Goal: Task Accomplishment & Management: Use online tool/utility

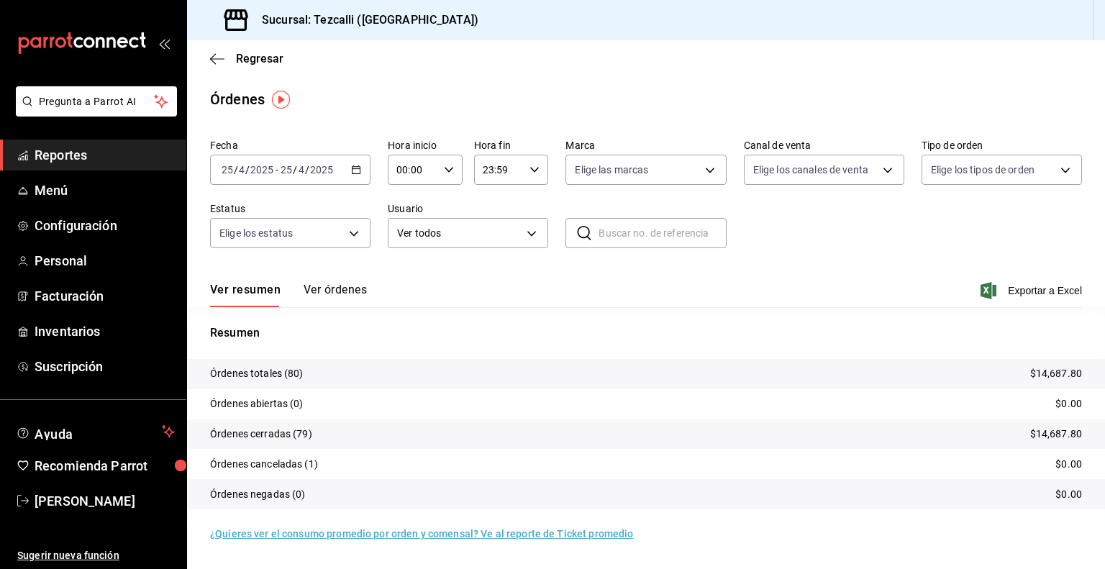
click at [303, 166] on input "4" at bounding box center [301, 170] width 7 height 12
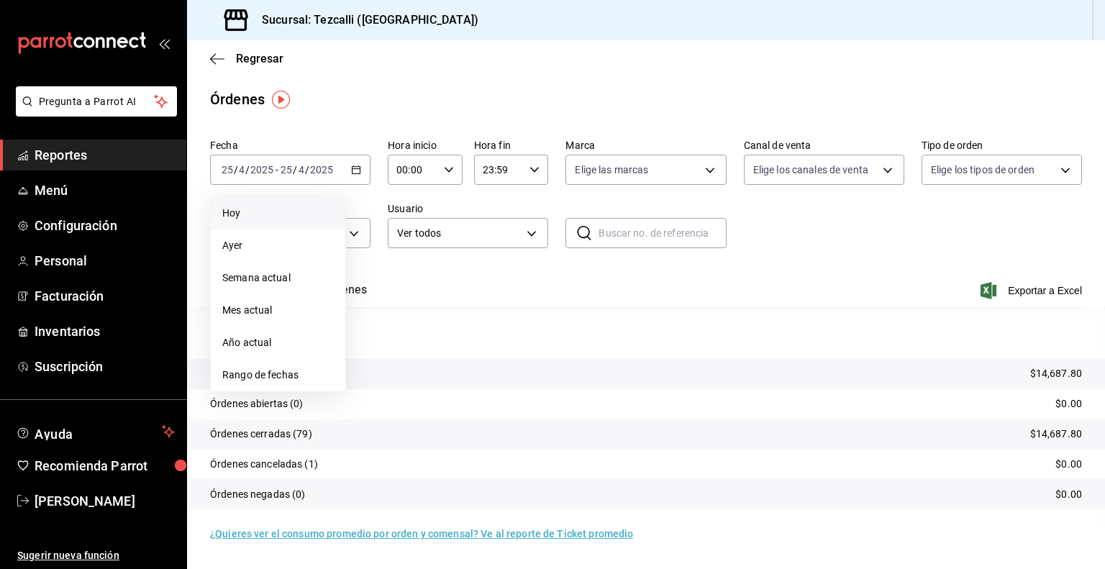
click at [276, 199] on li "Hoy" at bounding box center [278, 213] width 135 height 32
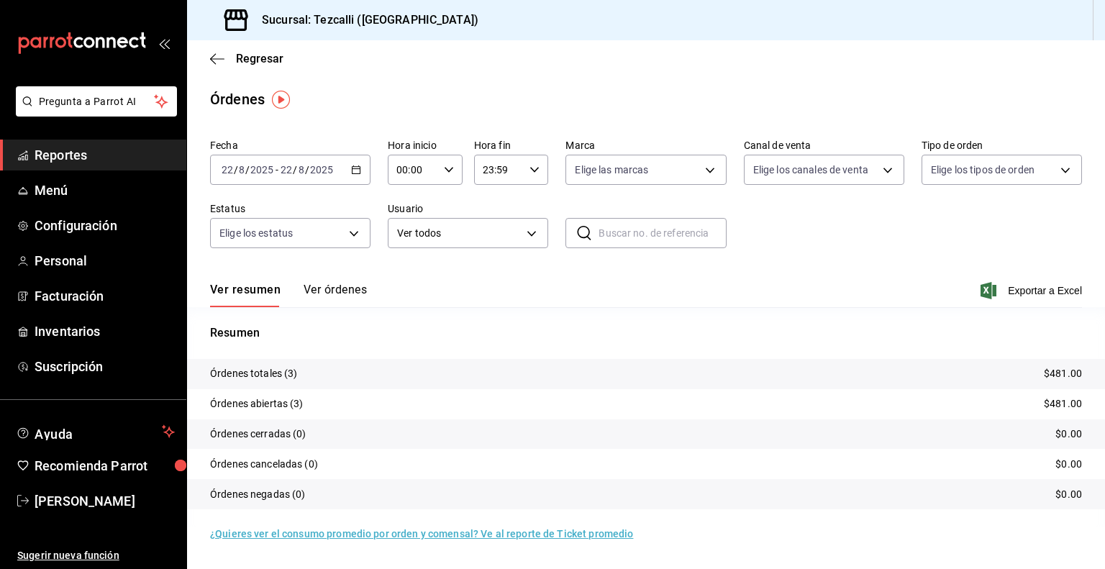
click at [350, 291] on button "Ver órdenes" at bounding box center [335, 295] width 63 height 24
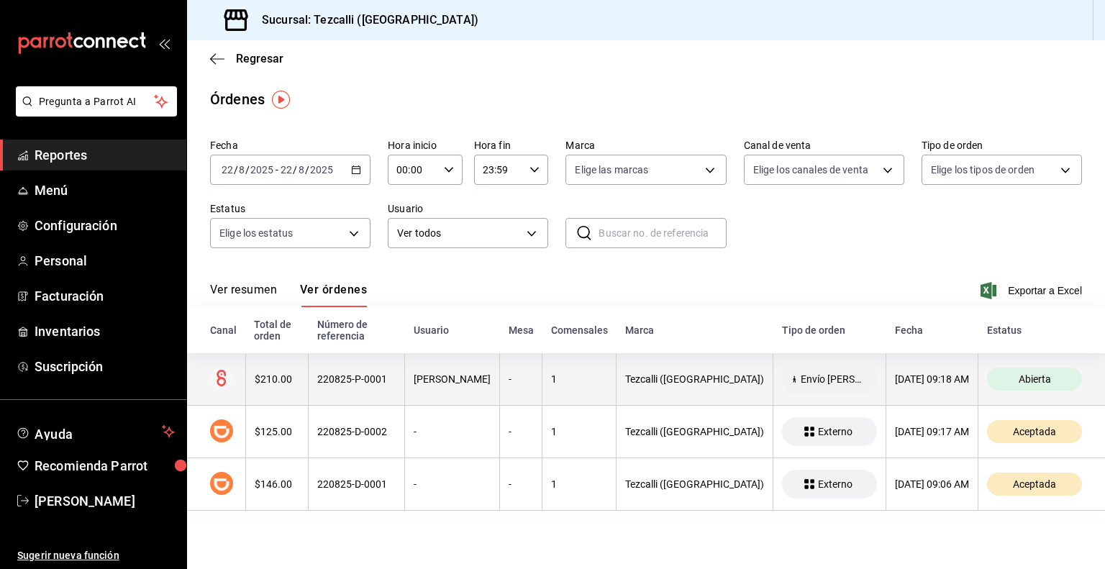
click at [396, 385] on div "220825-P-0001" at bounding box center [356, 379] width 78 height 12
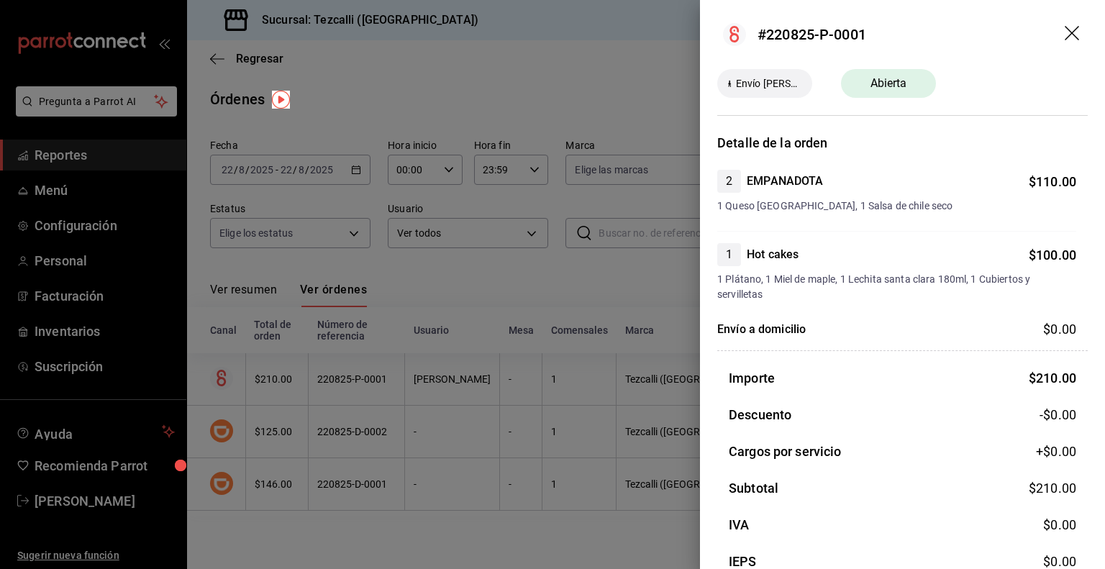
click at [445, 293] on div at bounding box center [552, 284] width 1105 height 569
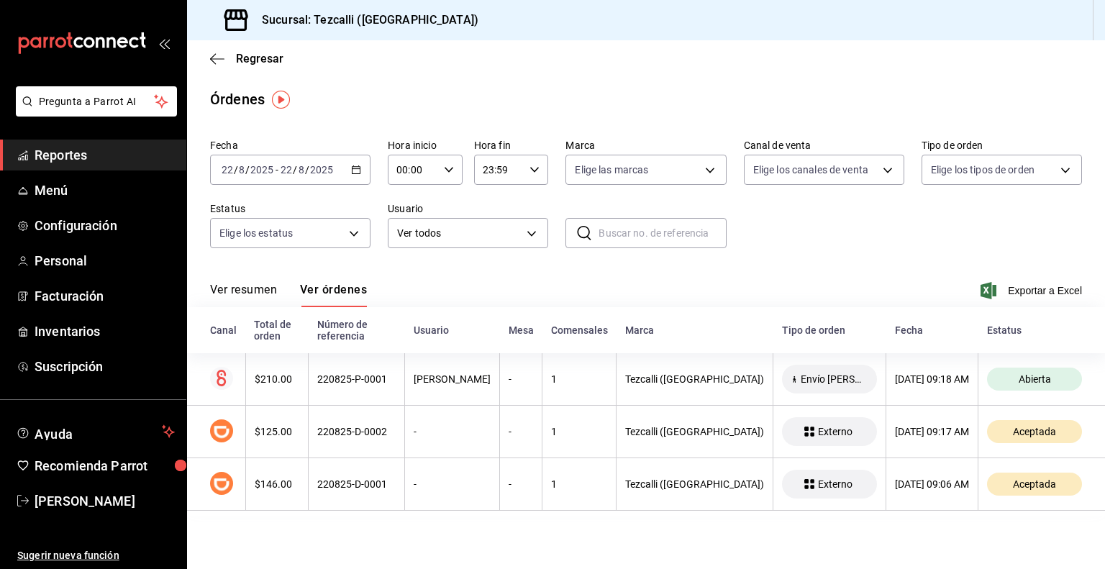
click at [244, 281] on div "Ver resumen Ver órdenes Exportar a Excel" at bounding box center [646, 286] width 872 height 42
click at [250, 294] on button "Ver resumen" at bounding box center [243, 295] width 67 height 24
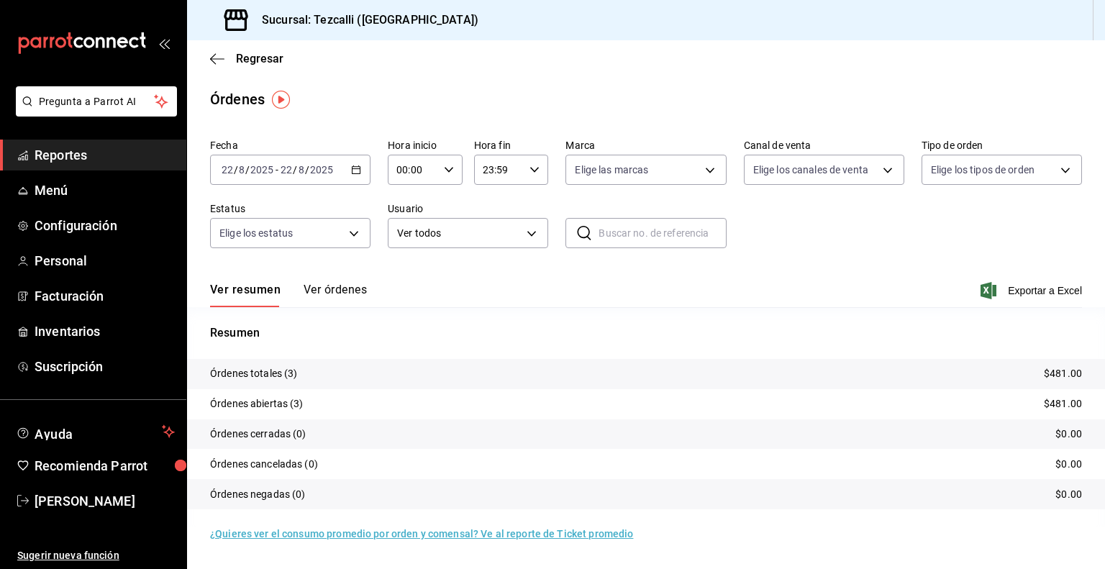
click at [137, 155] on span "Reportes" at bounding box center [105, 154] width 140 height 19
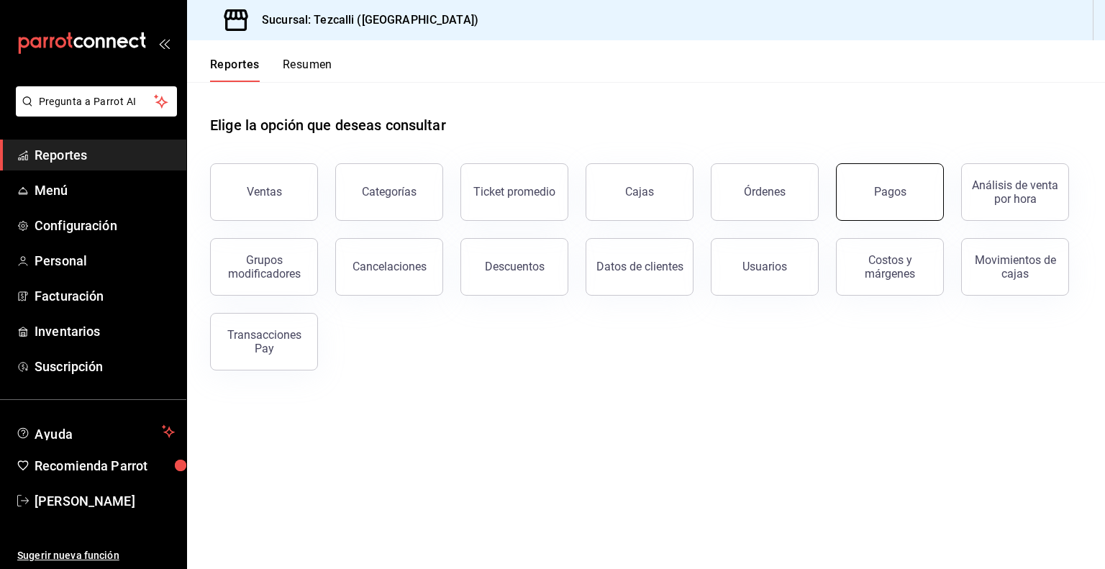
click at [916, 196] on button "Pagos" at bounding box center [890, 192] width 108 height 58
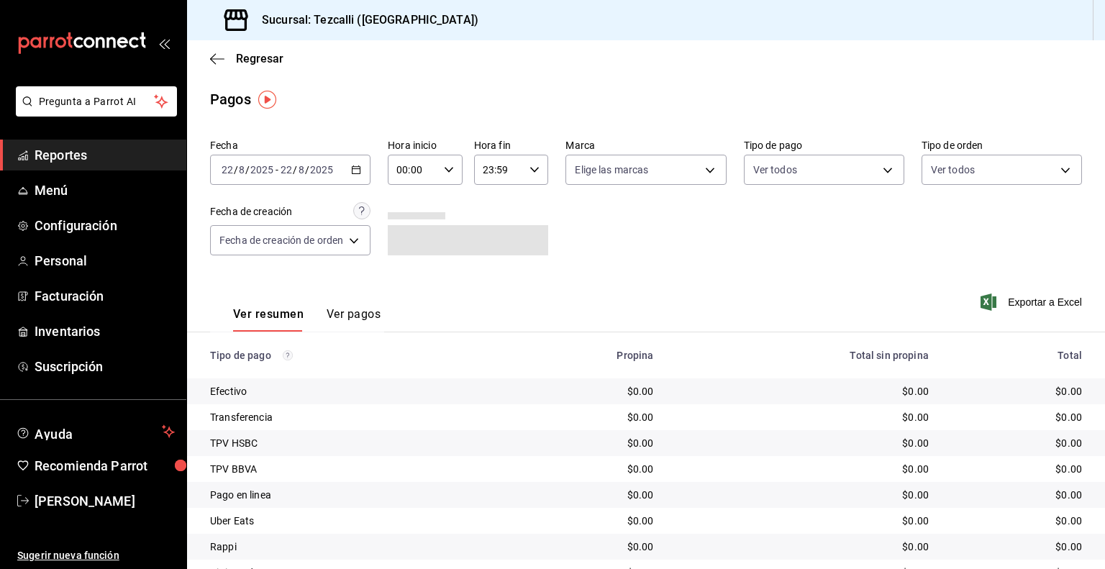
click at [299, 166] on input "8" at bounding box center [301, 170] width 7 height 12
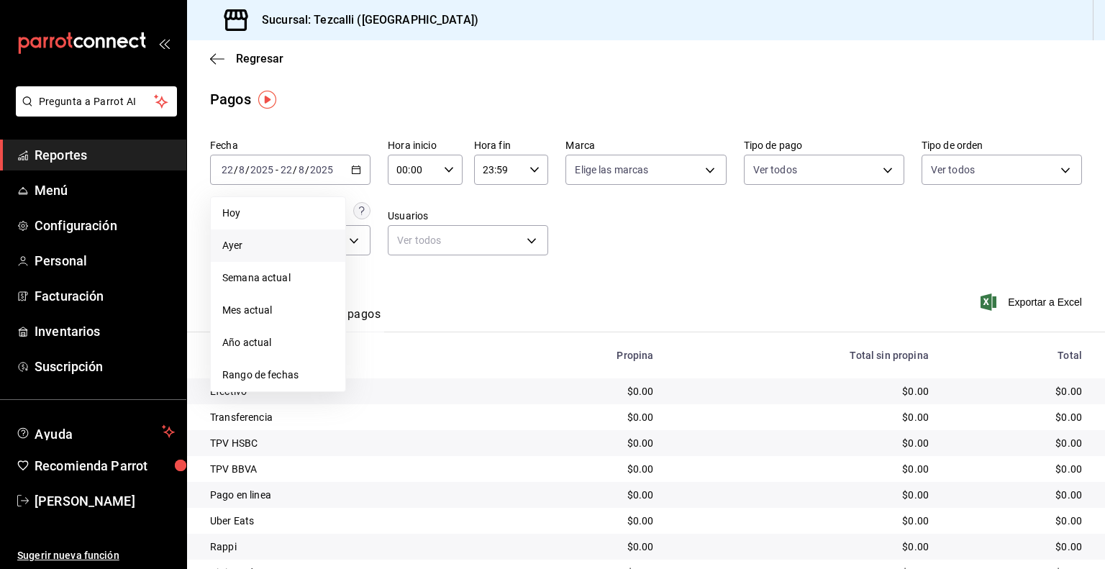
click at [309, 253] on li "Ayer" at bounding box center [278, 245] width 135 height 32
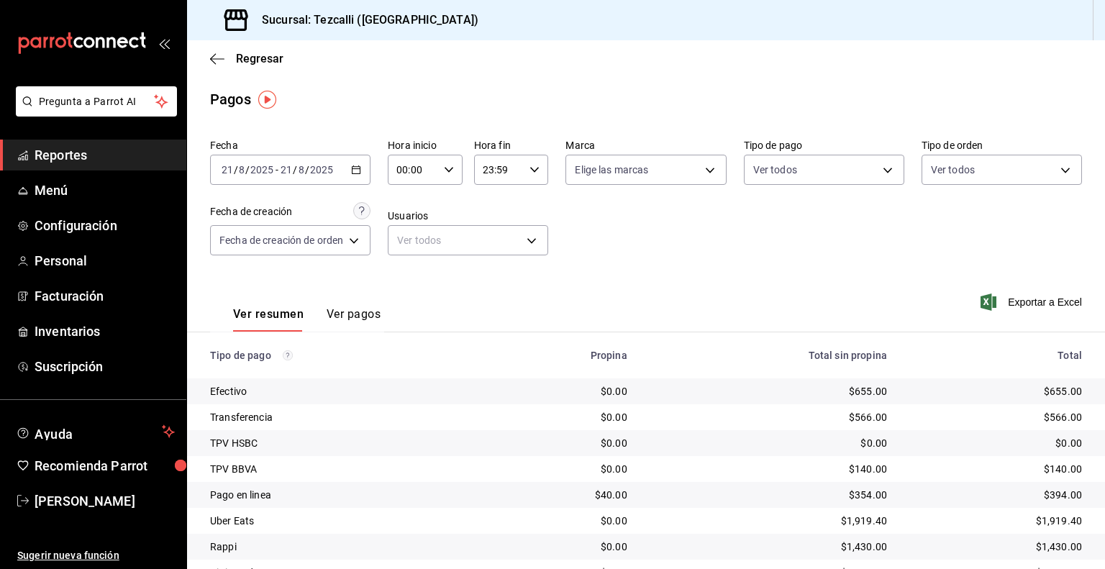
click at [705, 267] on div "Fecha [DATE] [DATE] - [DATE] [DATE] Hora inicio 00:00 Hora inicio Hora fin 23:5…" at bounding box center [646, 203] width 872 height 140
click at [559, 320] on div "Ver resumen Ver pagos Exportar a Excel" at bounding box center [646, 311] width 918 height 76
click at [86, 160] on span "Reportes" at bounding box center [105, 154] width 140 height 19
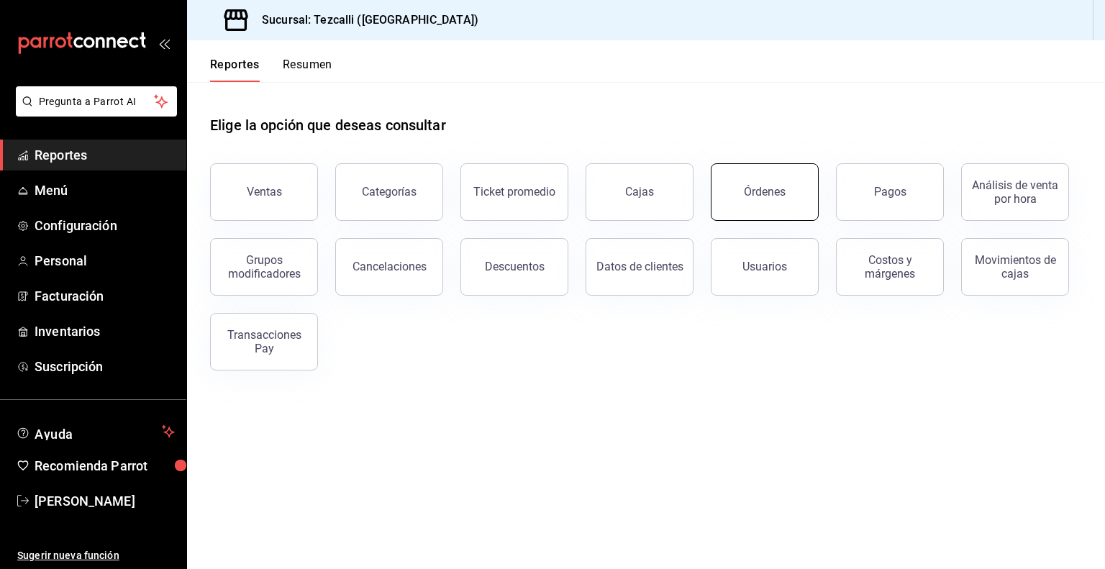
click at [729, 204] on button "Órdenes" at bounding box center [765, 192] width 108 height 58
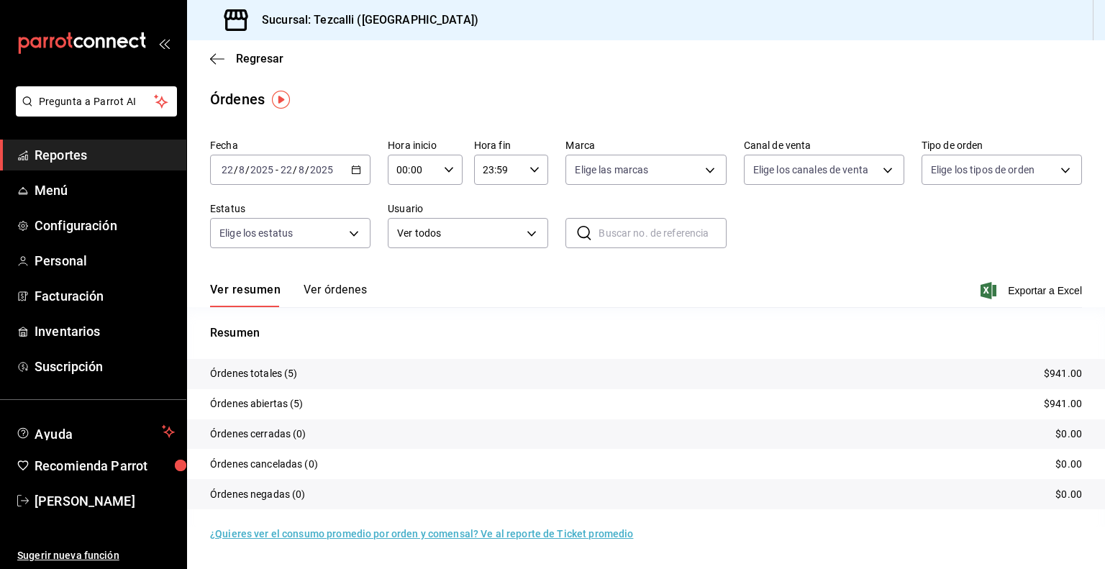
click at [318, 288] on button "Ver órdenes" at bounding box center [335, 295] width 63 height 24
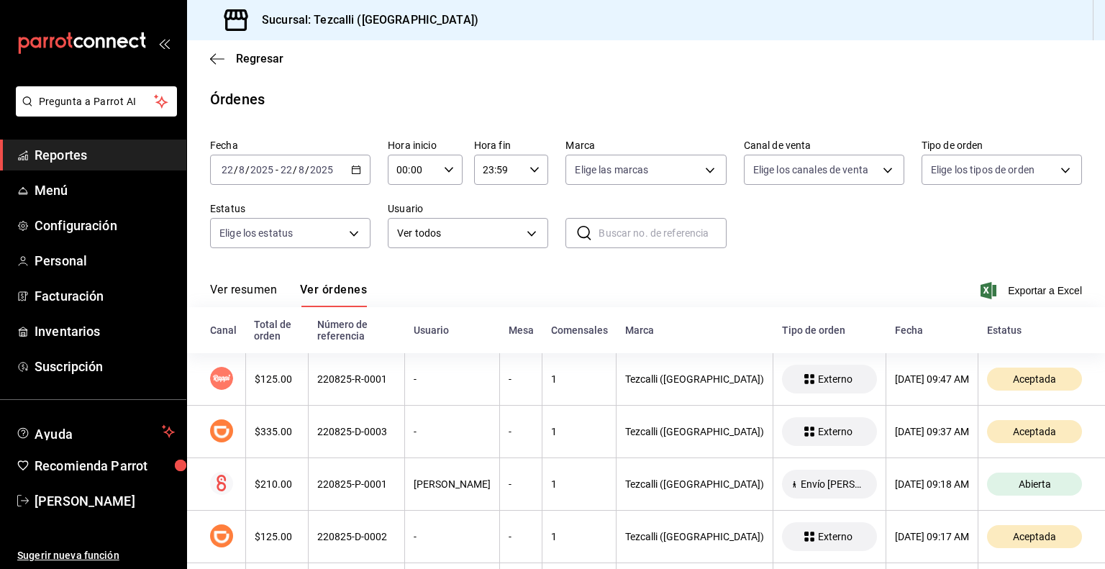
scroll to position [76, 0]
